Goal: Task Accomplishment & Management: Use online tool/utility

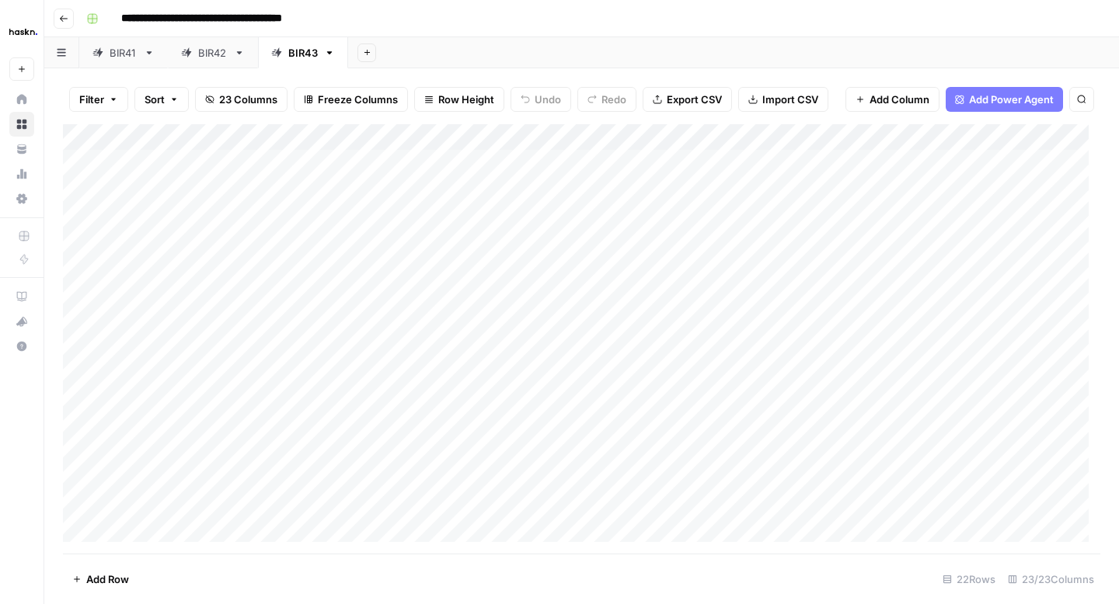
click at [65, 24] on button "Go back" at bounding box center [64, 19] width 20 height 20
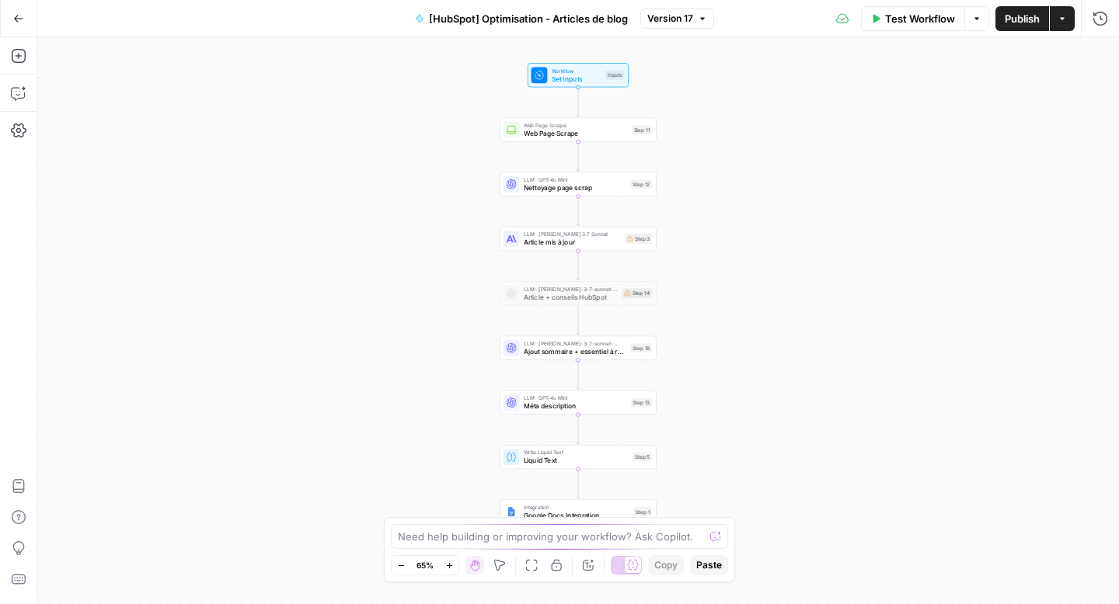
click at [30, 16] on button "Go Back" at bounding box center [19, 19] width 28 height 28
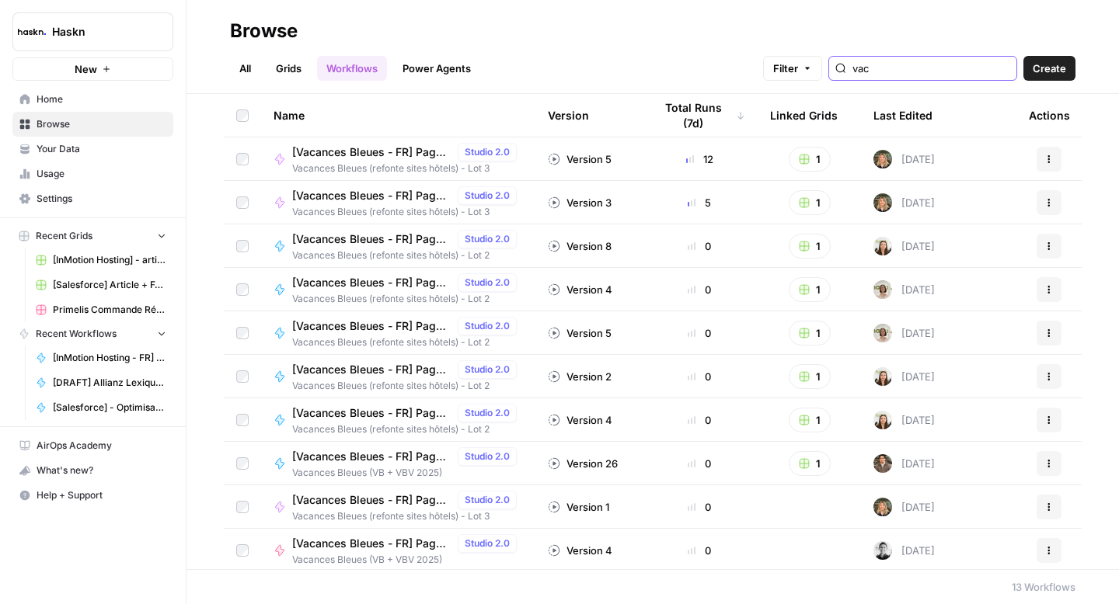
click at [965, 66] on input "vac" at bounding box center [931, 69] width 158 height 16
type input "v"
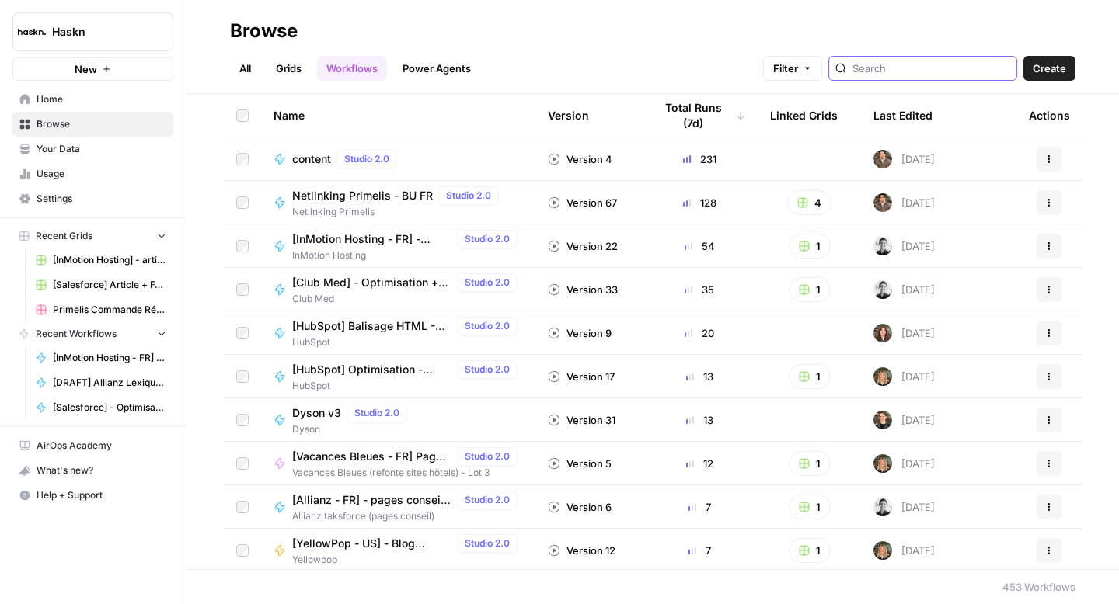
type input "V"
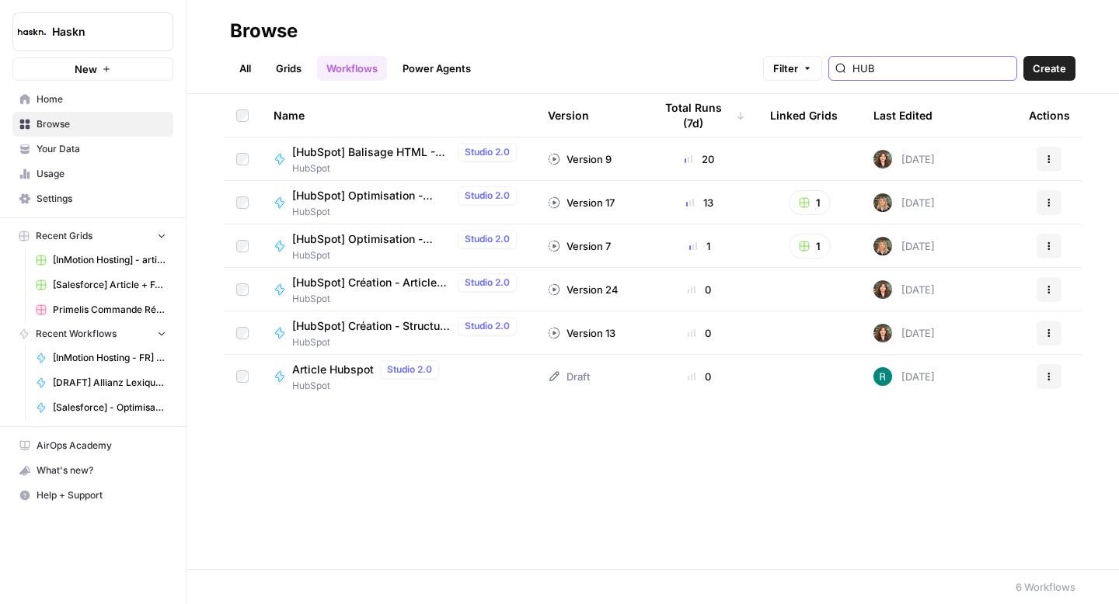
type input "HUB"
click at [243, 65] on link "All" at bounding box center [245, 68] width 30 height 25
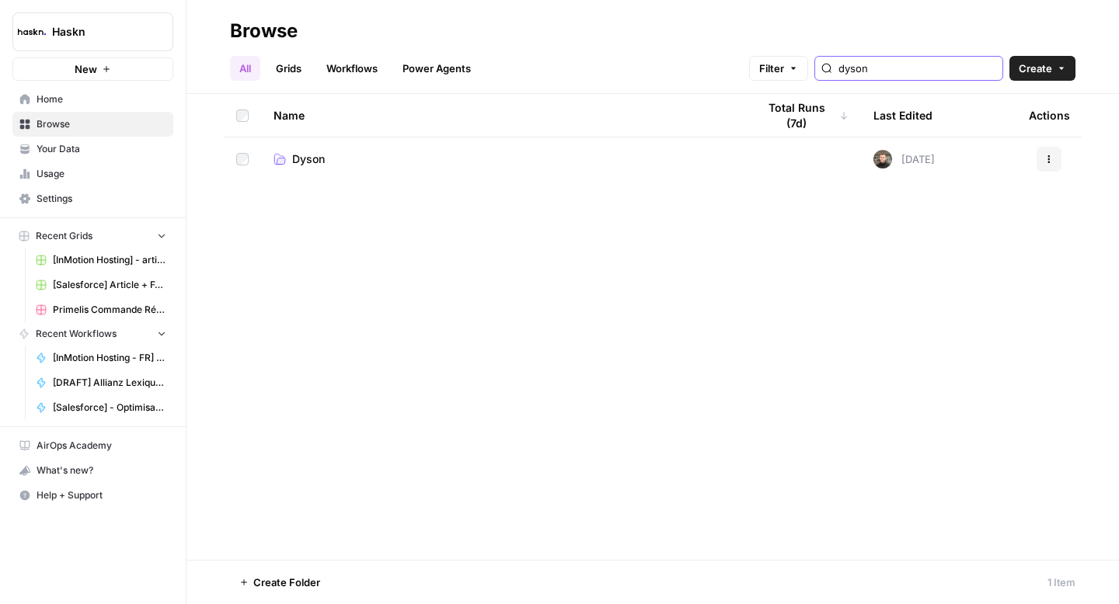
click at [947, 68] on input "dyson" at bounding box center [917, 69] width 158 height 16
type input "d"
type input "hubspot"
click at [321, 165] on span "HubSpot" at bounding box center [314, 159] width 45 height 16
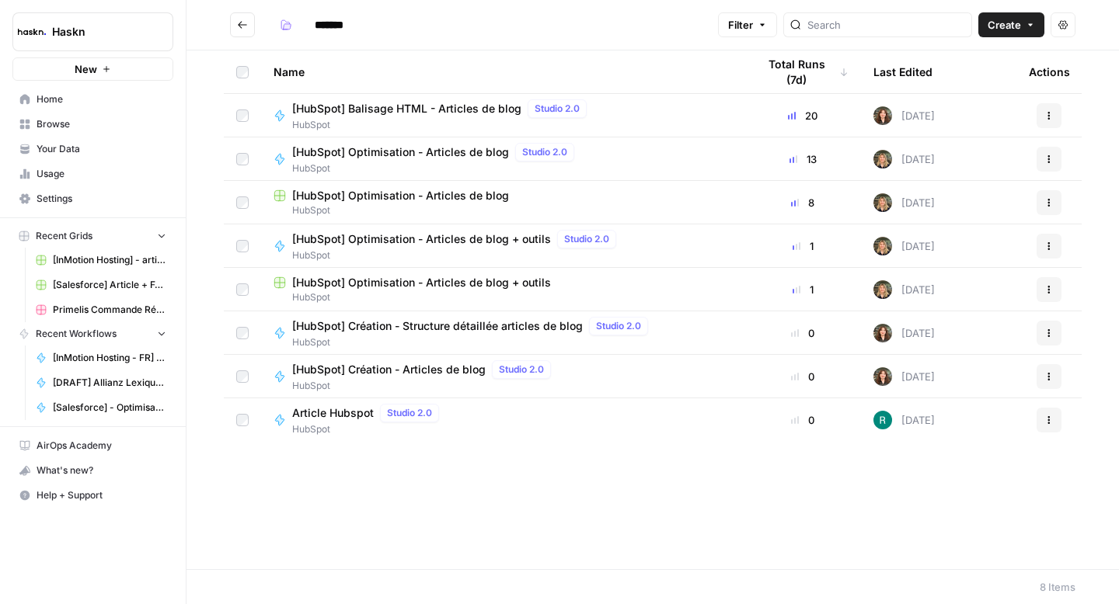
click at [444, 239] on span "[HubSpot] Optimisation - Articles de blog + outils" at bounding box center [421, 240] width 259 height 16
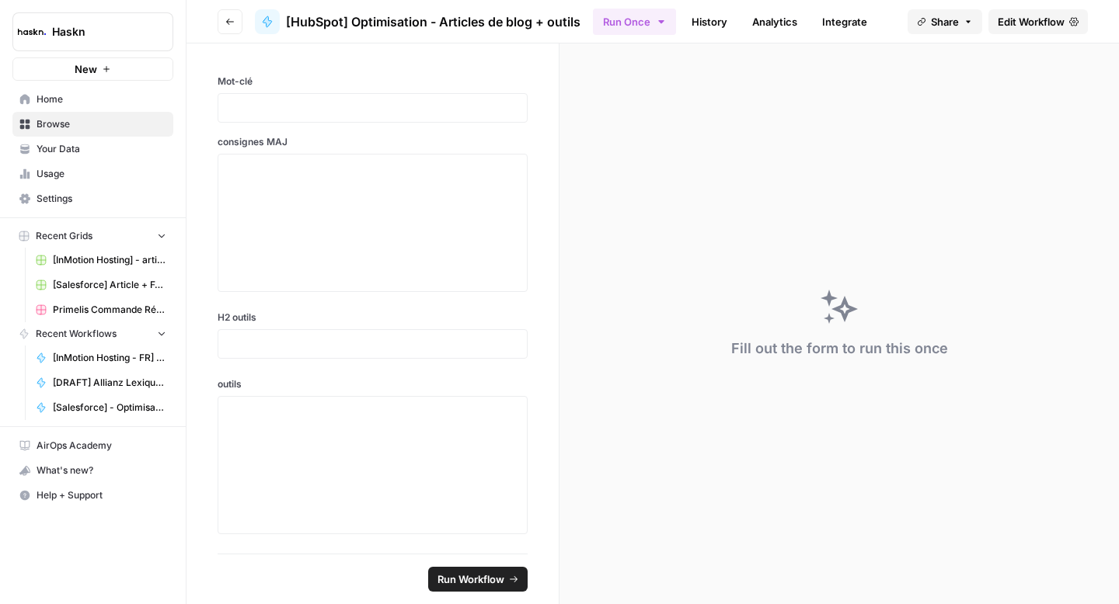
click at [235, 26] on button "Go back" at bounding box center [230, 21] width 25 height 25
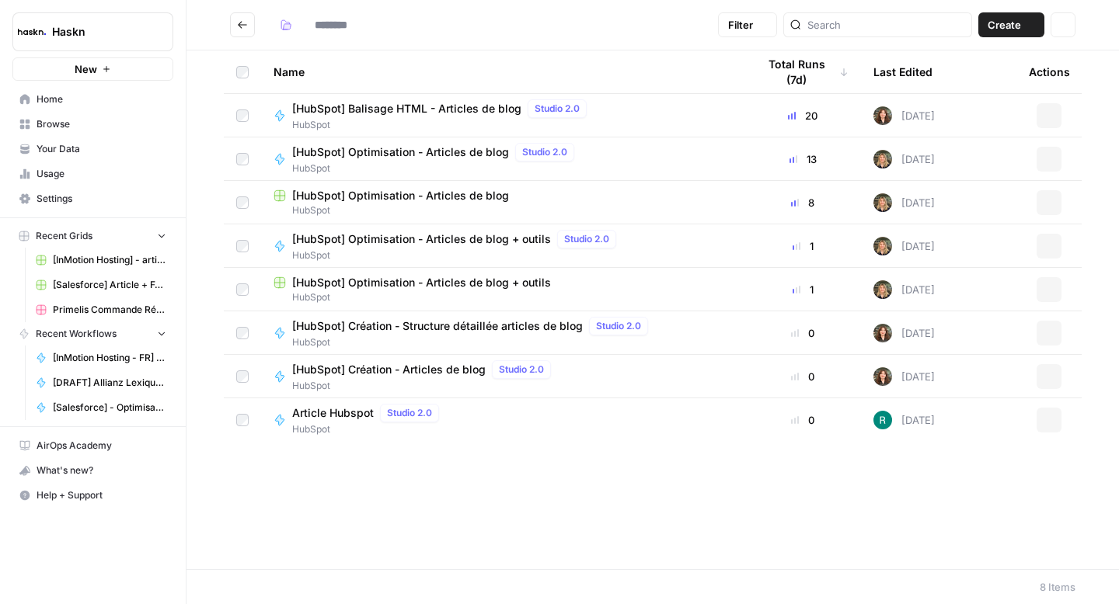
type input "*******"
click at [451, 282] on span "[HubSpot] Optimisation - Articles de blog + outils" at bounding box center [421, 283] width 259 height 16
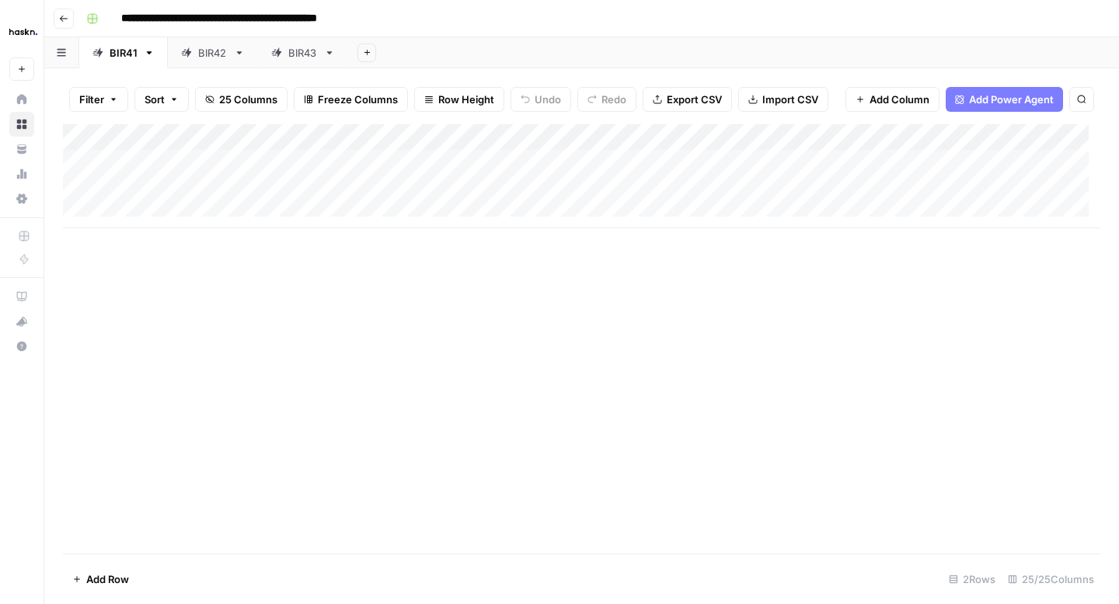
click at [288, 51] on div "BIR43" at bounding box center [303, 53] width 30 height 16
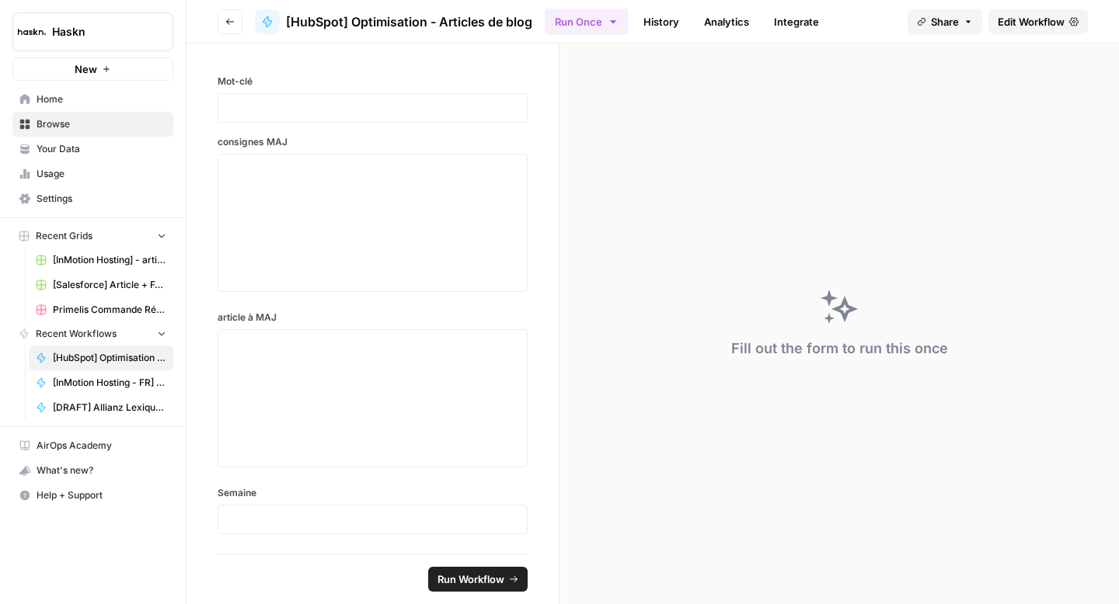
click at [223, 22] on button "Go back" at bounding box center [230, 21] width 25 height 25
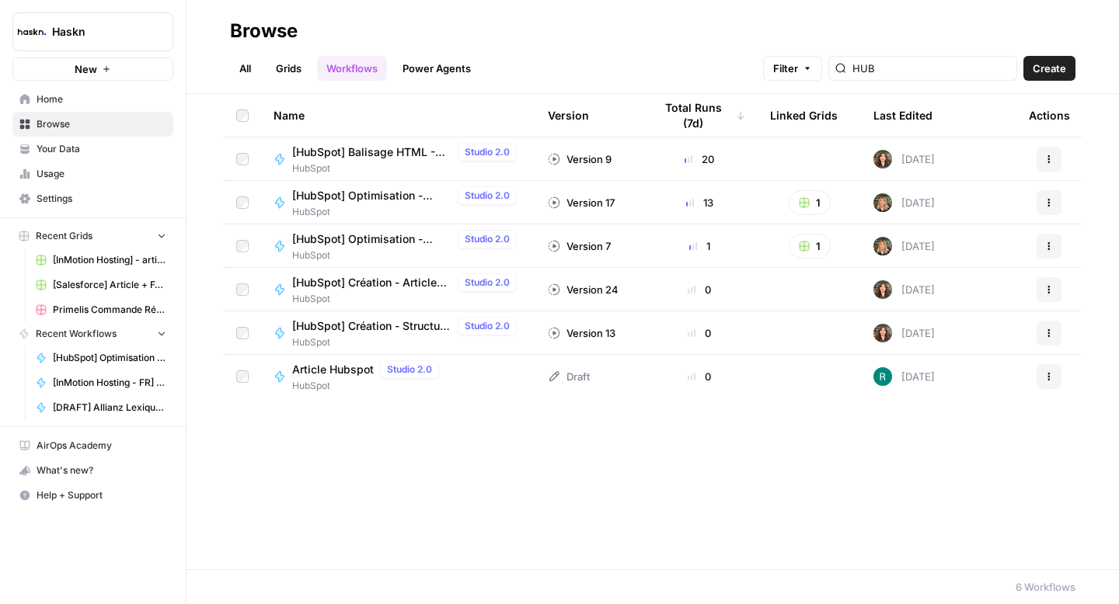
click at [237, 62] on link "All" at bounding box center [245, 68] width 30 height 25
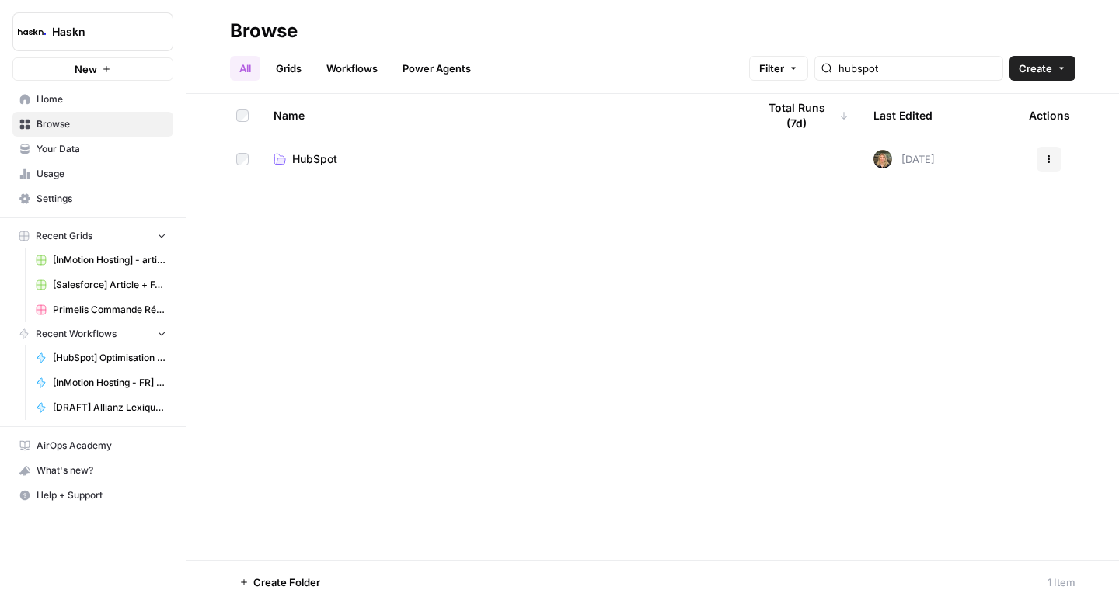
click at [337, 160] on link "HubSpot" at bounding box center [502, 159] width 458 height 16
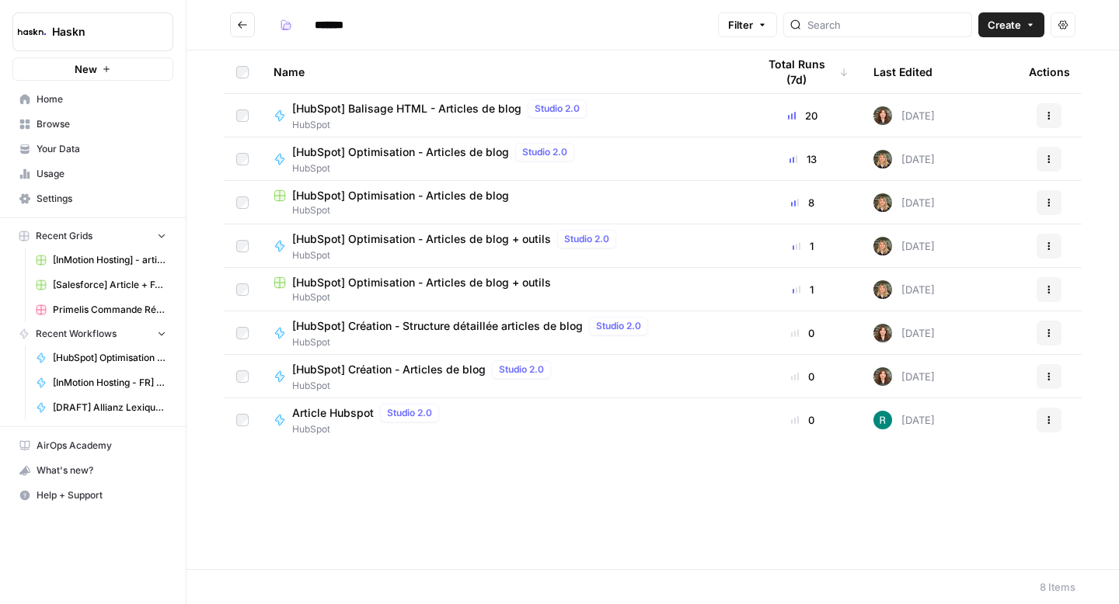
click at [381, 193] on span "[HubSpot] Optimisation - Articles de blog" at bounding box center [400, 196] width 217 height 16
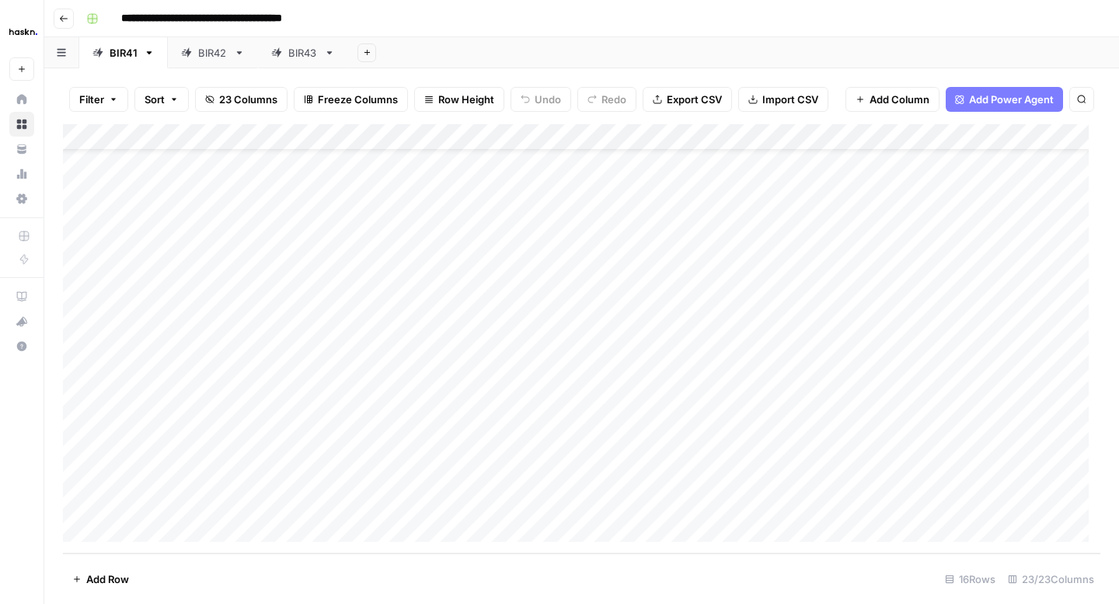
scroll to position [56, 0]
click at [303, 54] on div "BIR43" at bounding box center [303, 53] width 30 height 16
click at [971, 284] on div "Add Column" at bounding box center [581, 339] width 1037 height 430
click at [988, 277] on div "Add Column" at bounding box center [581, 339] width 1037 height 430
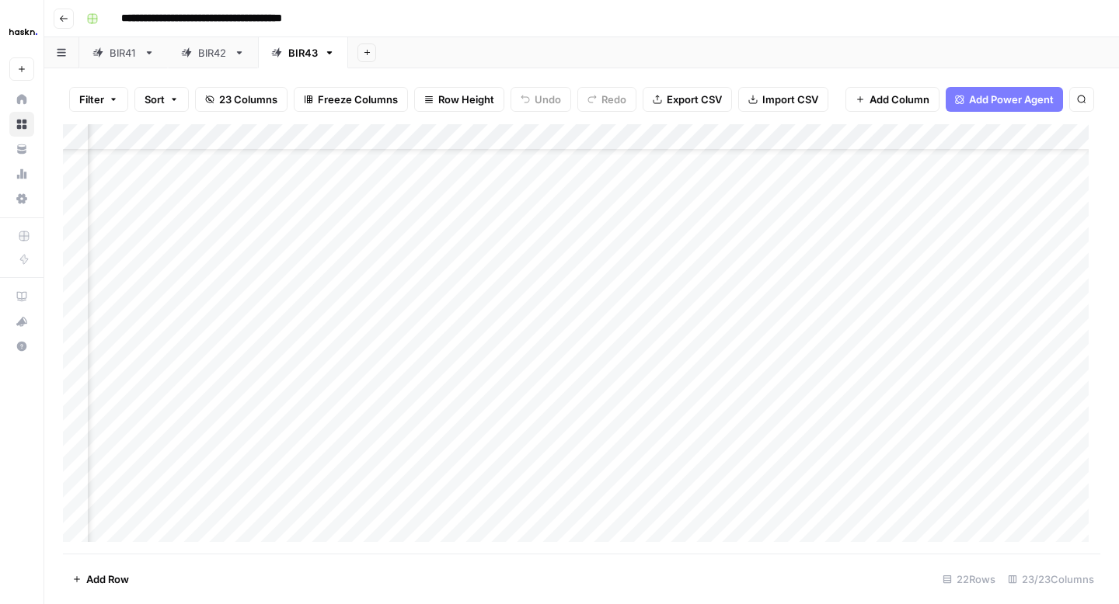
click at [513, 284] on div "Add Column" at bounding box center [581, 339] width 1037 height 430
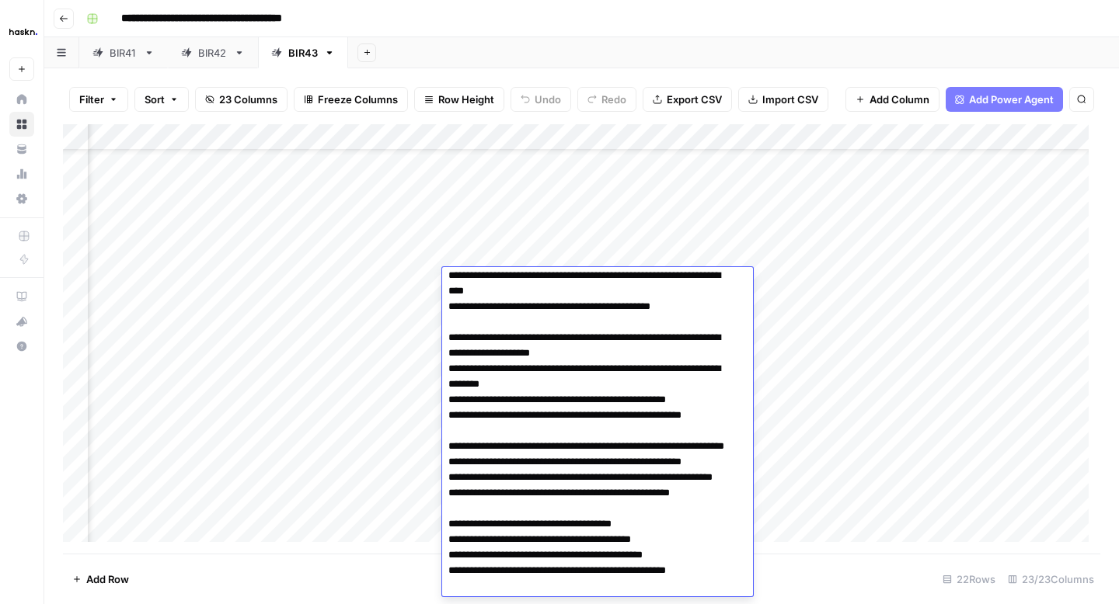
scroll to position [0, 0]
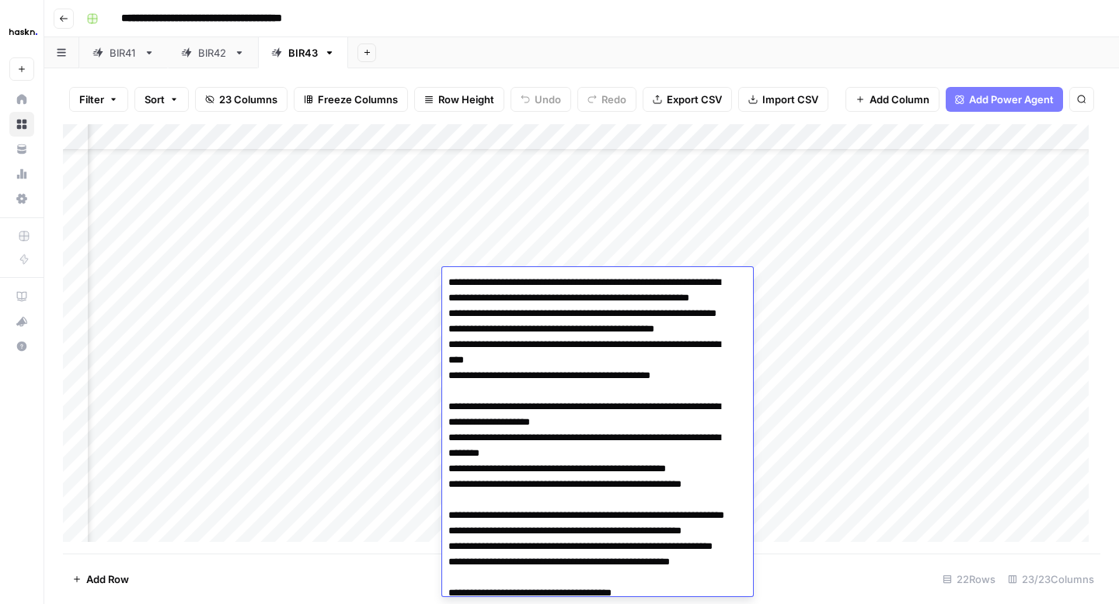
click at [517, 320] on textarea at bounding box center [591, 547] width 299 height 550
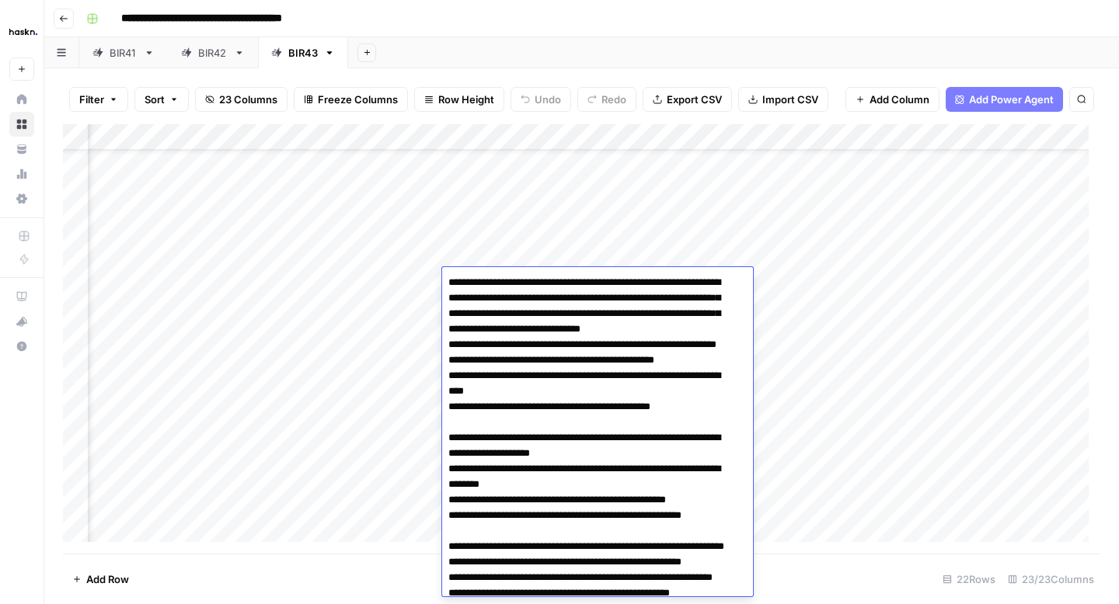
click at [573, 322] on textarea at bounding box center [591, 562] width 299 height 581
click at [578, 328] on textarea at bounding box center [591, 562] width 299 height 581
click at [608, 333] on textarea at bounding box center [591, 562] width 299 height 581
type textarea "**********"
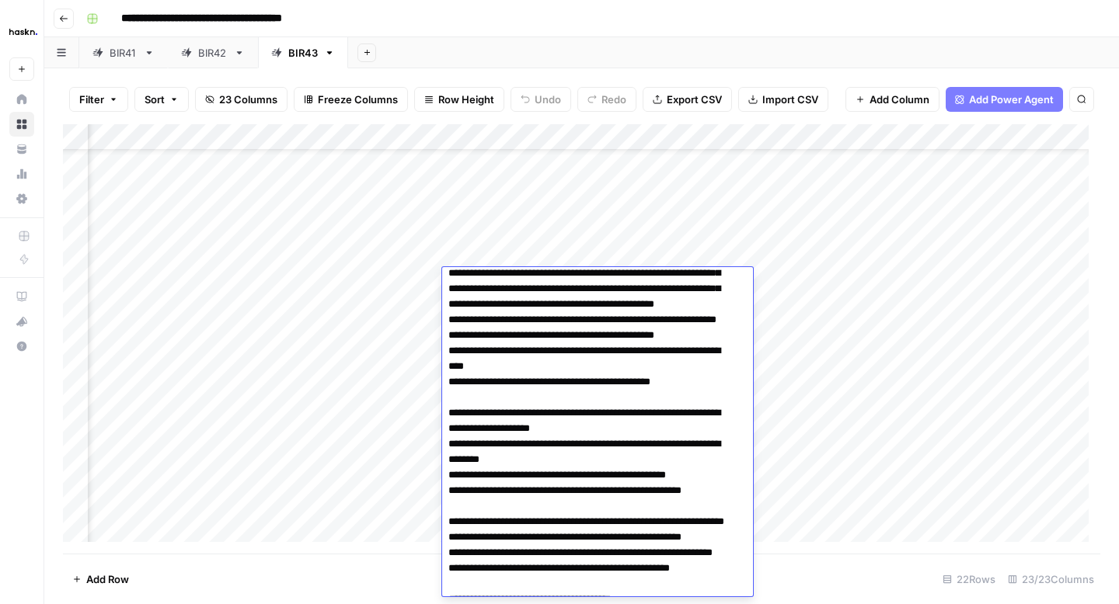
scroll to position [21, 0]
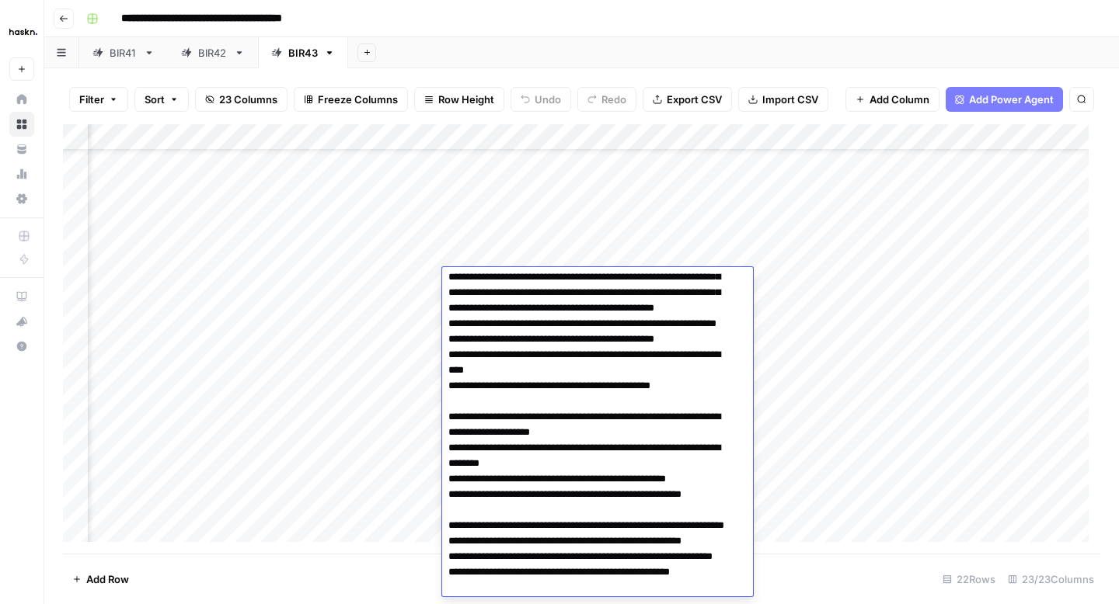
click at [900, 358] on div "Add Column" at bounding box center [581, 339] width 1037 height 430
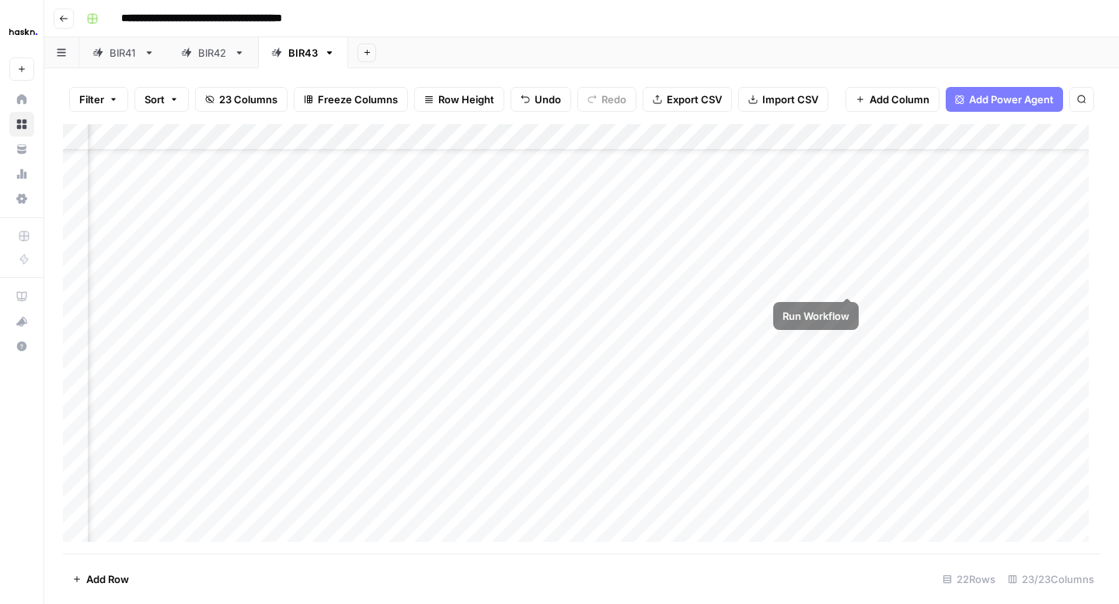
click at [848, 283] on div "Add Column" at bounding box center [581, 339] width 1037 height 430
click at [480, 309] on div "Add Column" at bounding box center [581, 339] width 1037 height 430
click at [381, 311] on div "Add Column" at bounding box center [581, 339] width 1037 height 430
click at [381, 309] on div "Add Column" at bounding box center [581, 339] width 1037 height 430
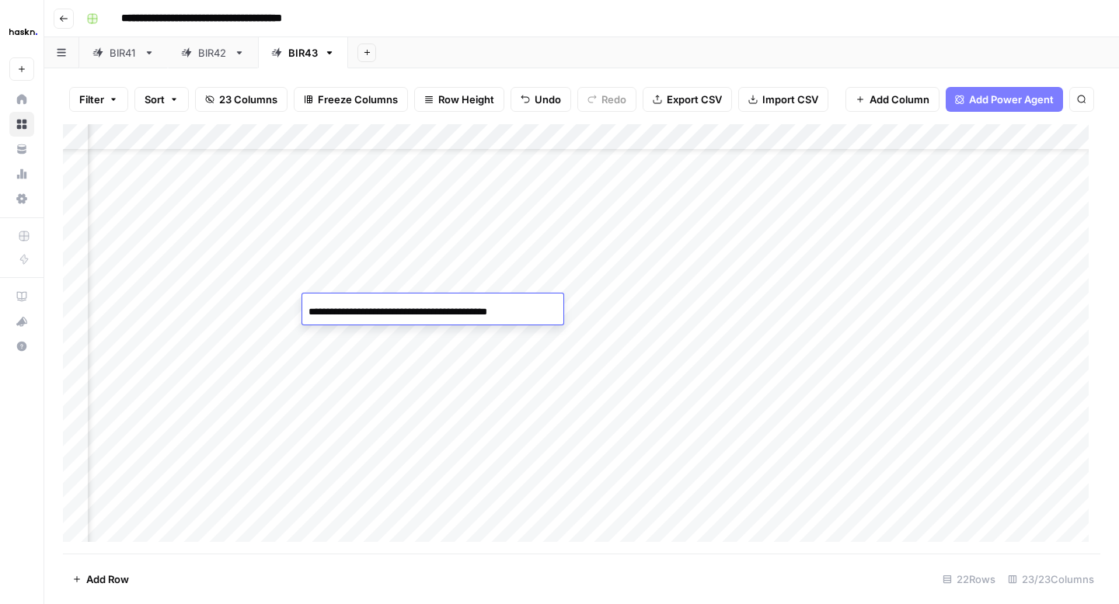
click at [259, 317] on div "Add Column" at bounding box center [581, 339] width 1037 height 430
click at [341, 312] on div "Add Column" at bounding box center [581, 339] width 1037 height 430
click at [517, 347] on div "Add Column" at bounding box center [581, 339] width 1037 height 430
click at [507, 301] on div "Add Column" at bounding box center [581, 339] width 1037 height 430
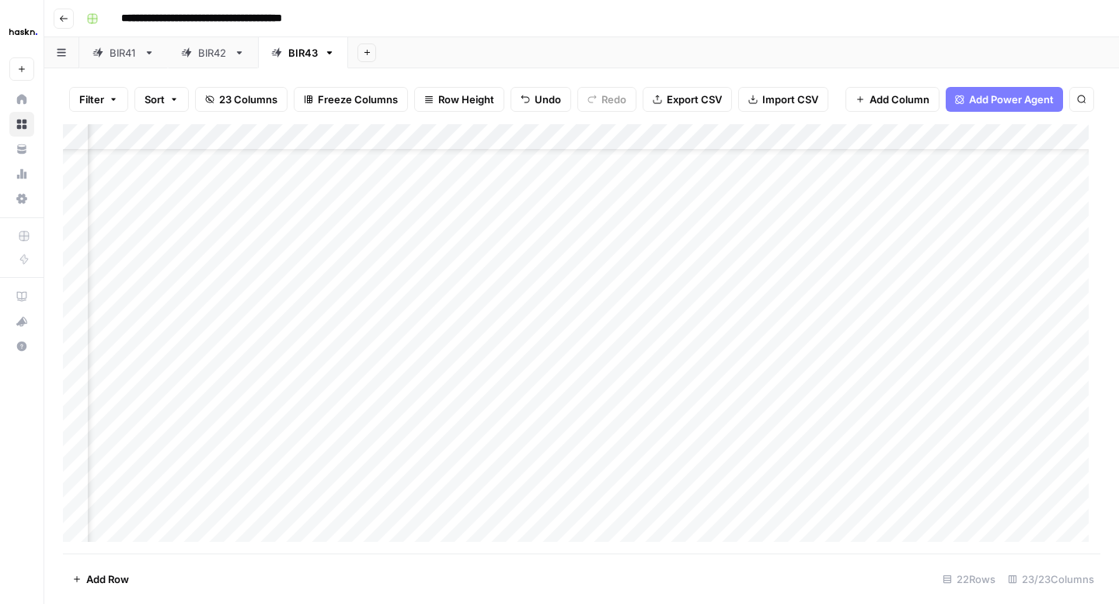
click at [507, 301] on div "Add Column" at bounding box center [581, 339] width 1037 height 430
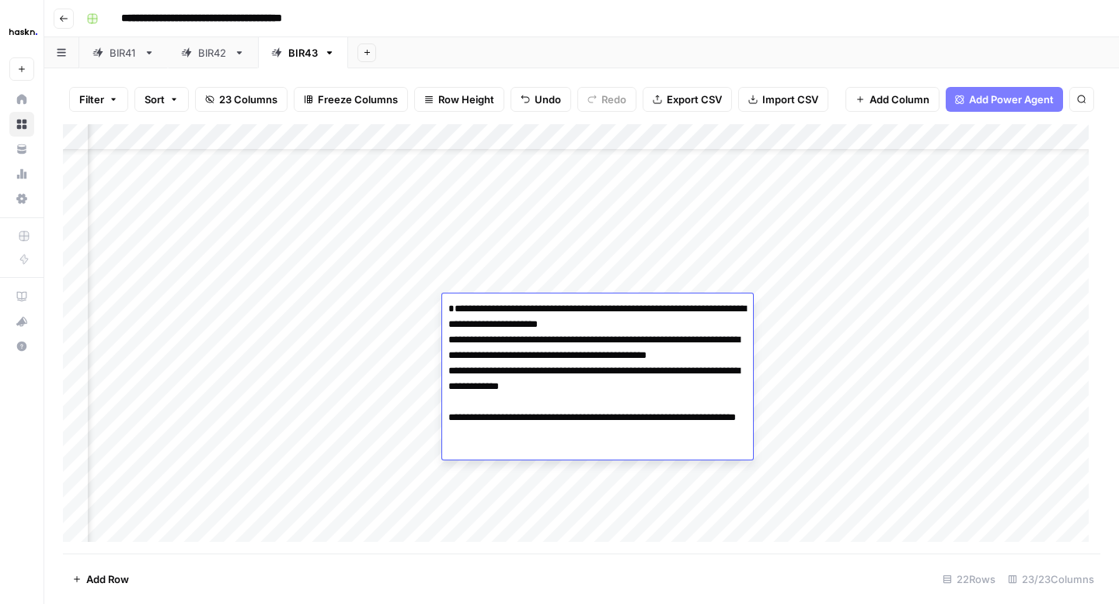
drag, startPoint x: 532, startPoint y: 451, endPoint x: 459, endPoint y: 431, distance: 75.8
click at [459, 431] on textarea "**********" at bounding box center [597, 379] width 311 height 162
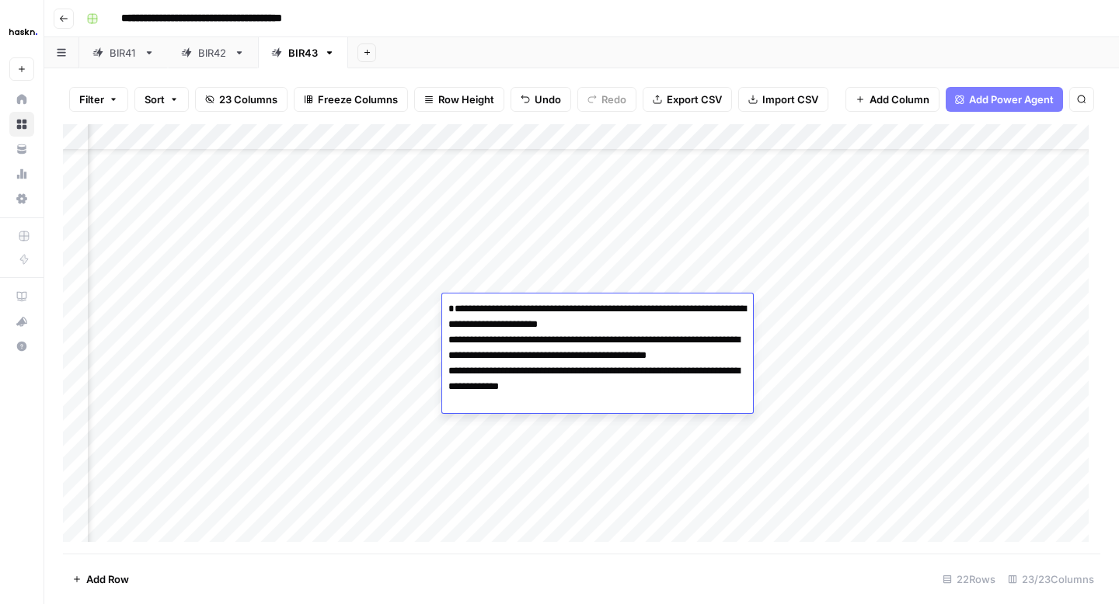
drag, startPoint x: 607, startPoint y: 342, endPoint x: 570, endPoint y: 342, distance: 36.5
click at [570, 342] on textarea "**********" at bounding box center [597, 355] width 311 height 115
drag, startPoint x: 578, startPoint y: 340, endPoint x: 455, endPoint y: 347, distance: 122.9
click at [456, 347] on textarea "**********" at bounding box center [597, 347] width 311 height 99
click at [456, 368] on textarea "**********" at bounding box center [597, 347] width 311 height 99
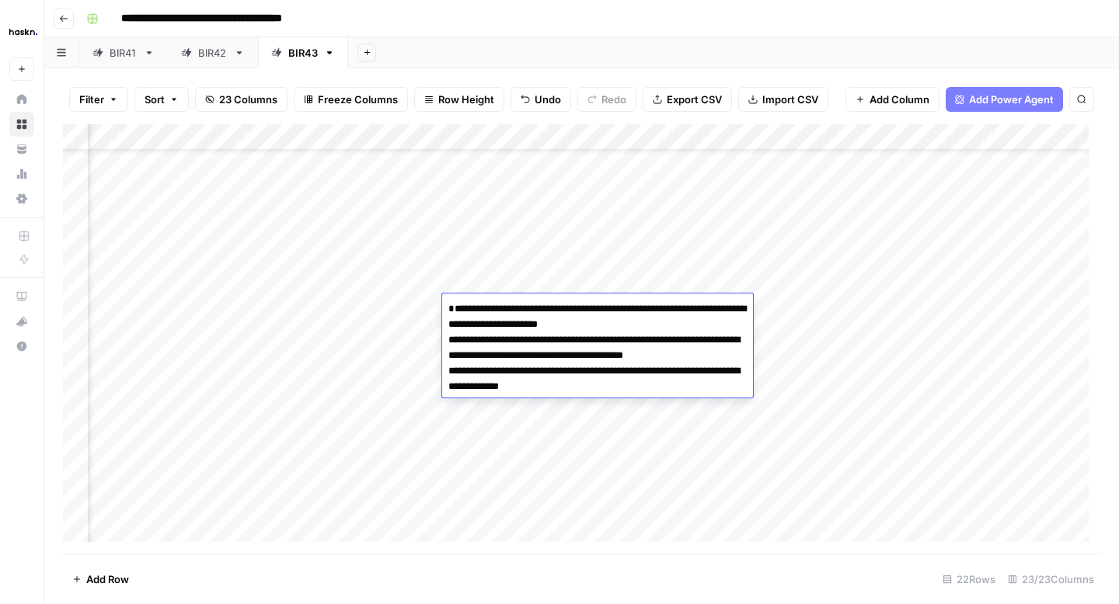
paste textarea "**********"
click at [723, 389] on textarea "**********" at bounding box center [597, 347] width 311 height 99
type textarea "**********"
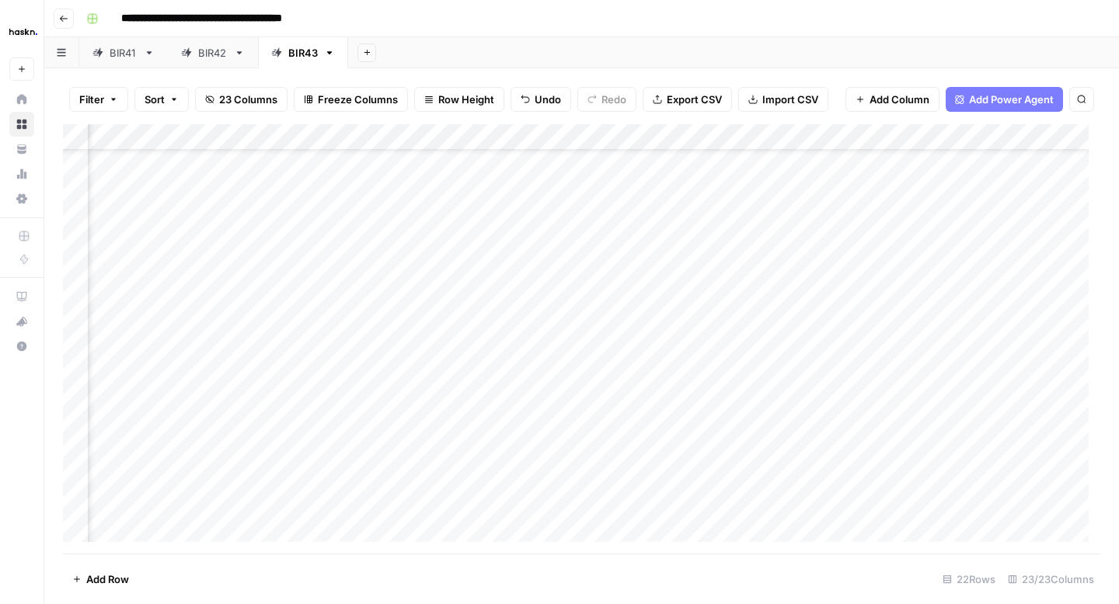
click at [922, 371] on div "Add Column" at bounding box center [581, 339] width 1037 height 430
click at [850, 308] on div "Add Column" at bounding box center [581, 339] width 1037 height 430
click at [930, 280] on div "Add Column" at bounding box center [581, 339] width 1037 height 430
click at [991, 284] on div "Add Column" at bounding box center [581, 339] width 1037 height 430
click at [372, 278] on div "Add Column" at bounding box center [581, 339] width 1037 height 430
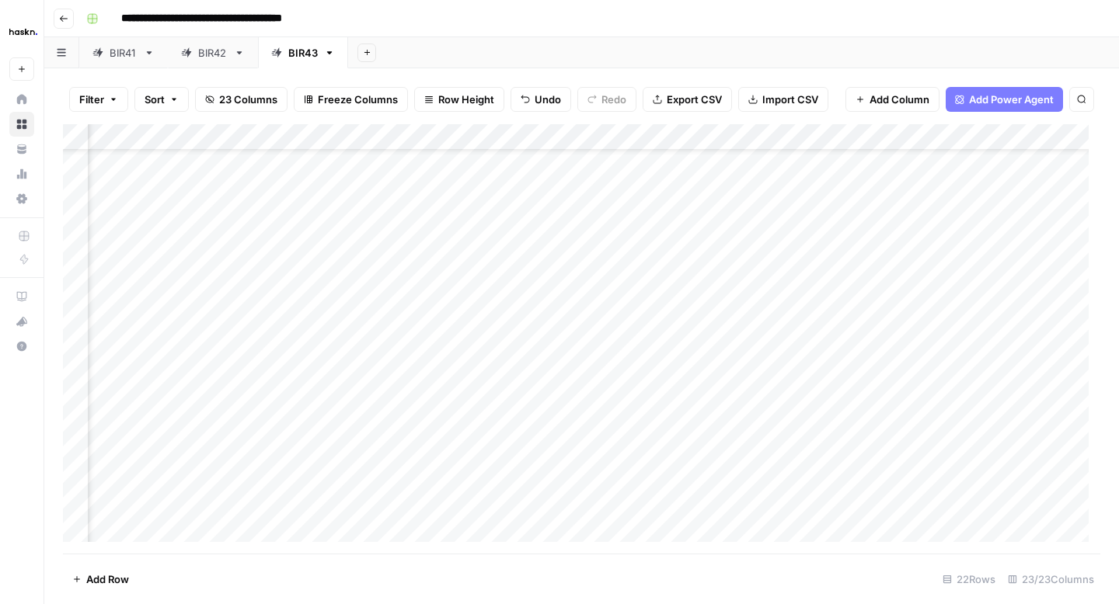
click at [372, 278] on div "Add Column" at bounding box center [581, 339] width 1037 height 430
